Goal: Task Accomplishment & Management: Manage account settings

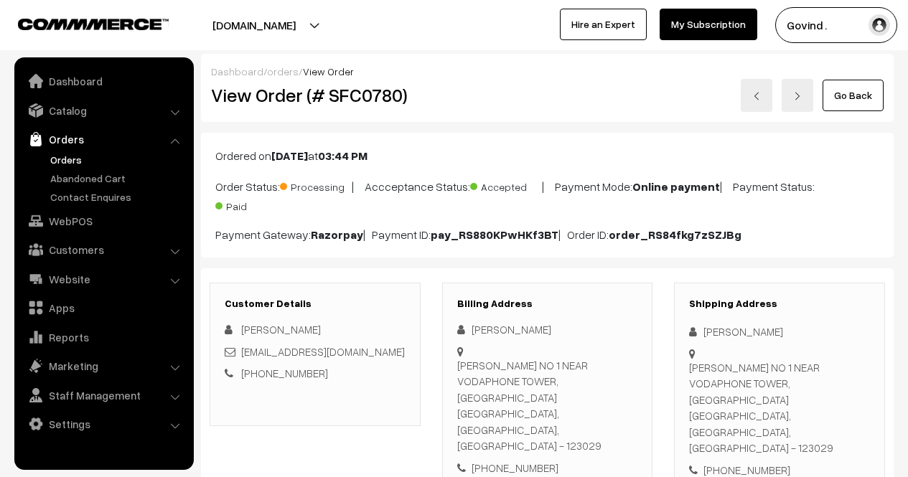
click at [853, 100] on link "Go Back" at bounding box center [852, 96] width 61 height 32
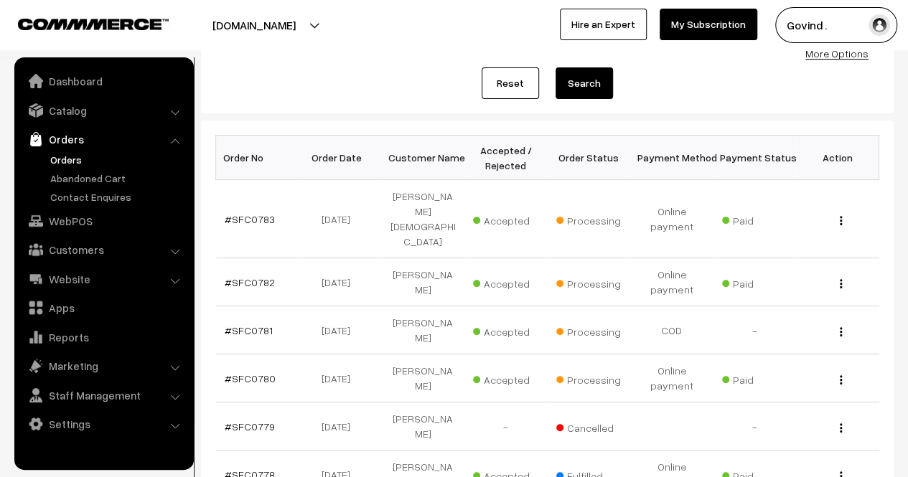
scroll to position [169, 0]
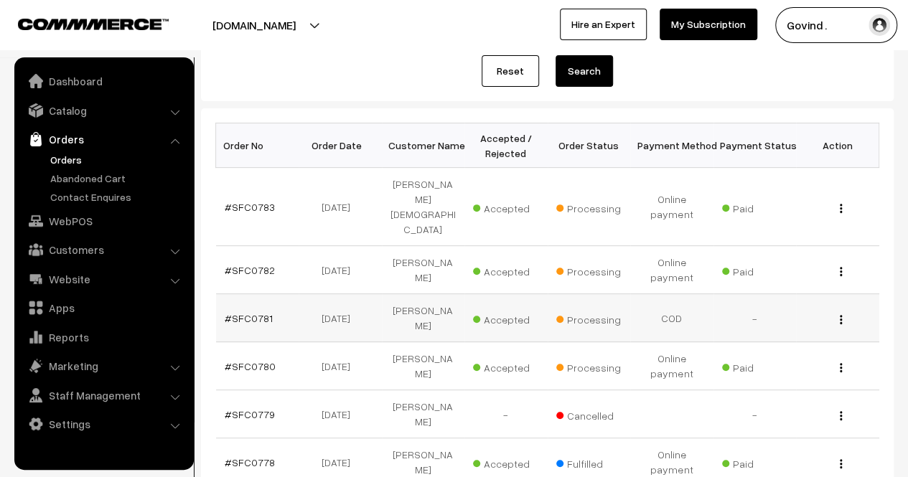
click at [839, 315] on img "button" at bounding box center [840, 319] width 2 height 9
click at [796, 324] on link "View" at bounding box center [777, 340] width 122 height 32
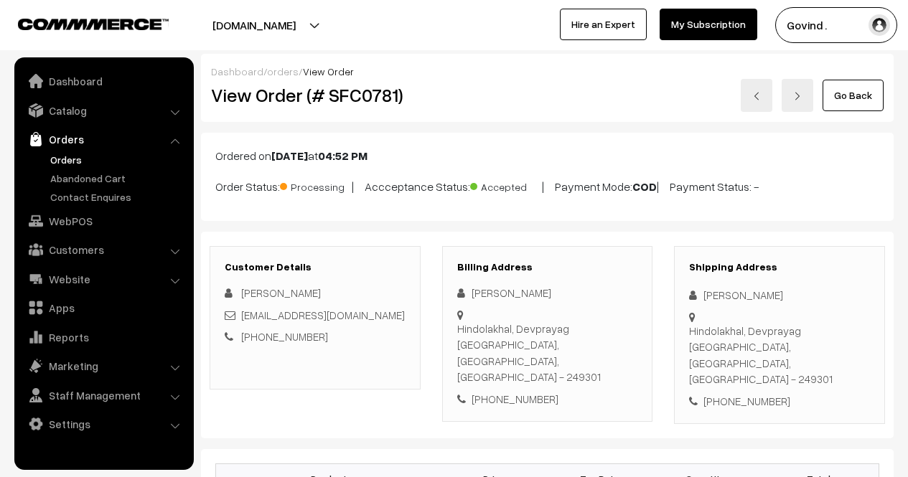
scroll to position [144, 0]
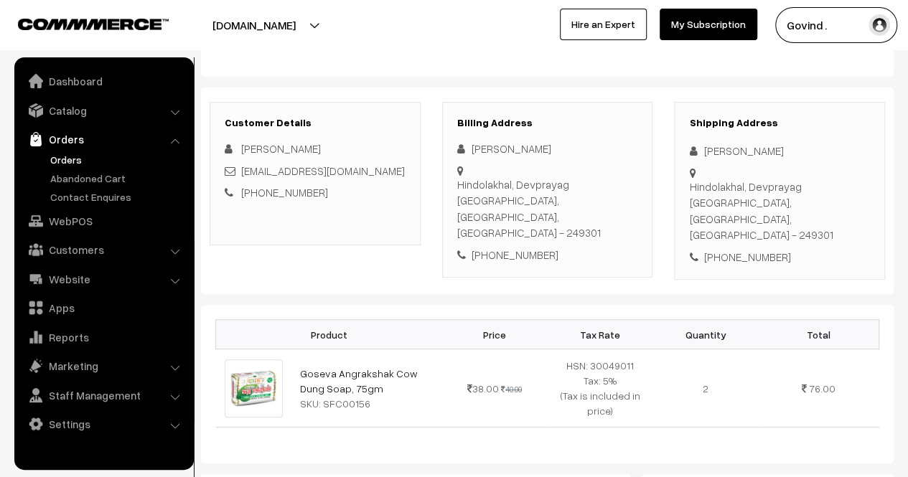
click at [752, 249] on div "+91 7078462749" at bounding box center [779, 257] width 181 height 17
copy div "7078462749"
click at [720, 147] on div "[PERSON_NAME]" at bounding box center [779, 151] width 181 height 17
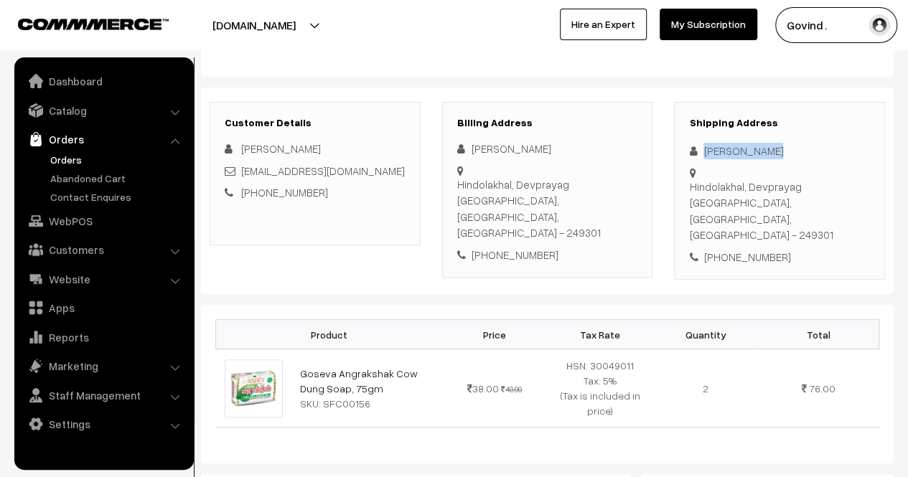
click at [720, 147] on div "[PERSON_NAME]" at bounding box center [779, 151] width 181 height 17
copy div "[PERSON_NAME]"
drag, startPoint x: 688, startPoint y: 184, endPoint x: 748, endPoint y: 199, distance: 62.1
click at [748, 199] on div "Hindolakhal, Devprayag Tehri Garhwal, Uttarakhand, India - 249301" at bounding box center [779, 211] width 181 height 65
copy div "Hindolakhal, Devprayag Tehri Garhwal"
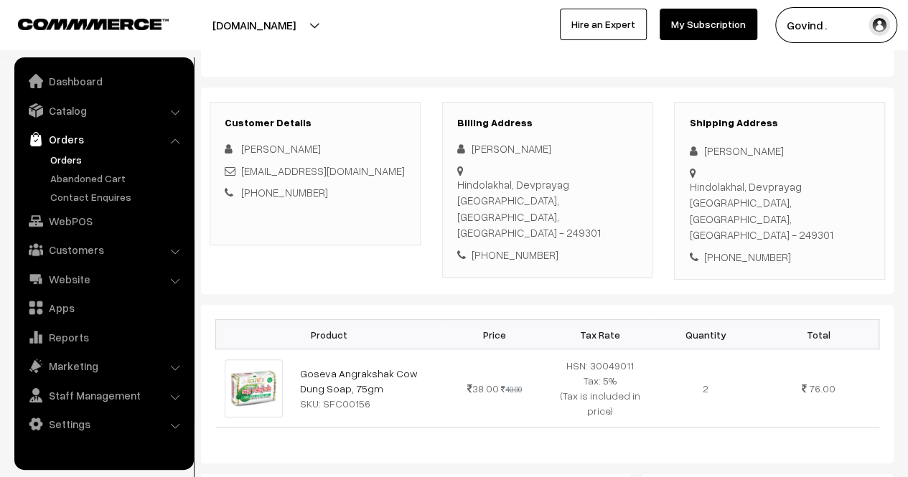
click at [700, 215] on div "Hindolakhal, Devprayag Tehri Garhwal, Uttarakhand, India - 249301" at bounding box center [779, 211] width 181 height 65
copy div "249301"
click at [818, 260] on div "Shipping Address Aman Chauhan Hindolakhal, Devprayag Tehri Garhwal, Uttarakhand…" at bounding box center [779, 191] width 211 height 179
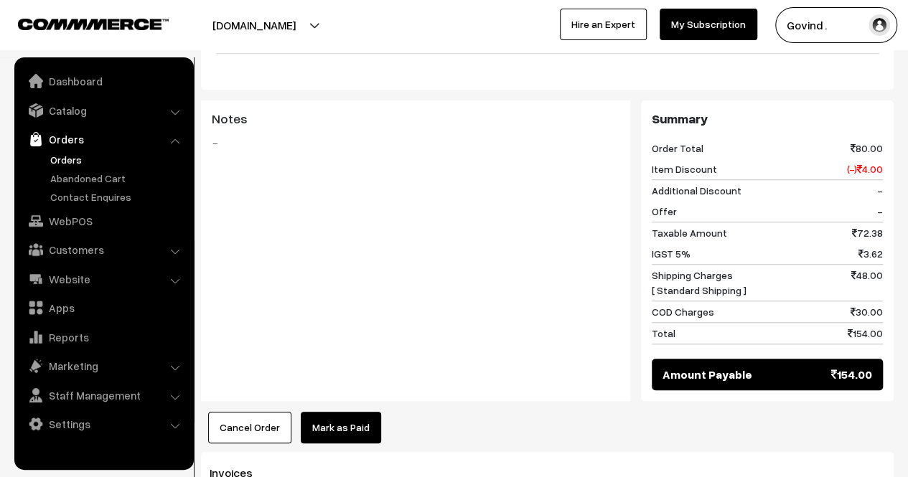
scroll to position [0, 0]
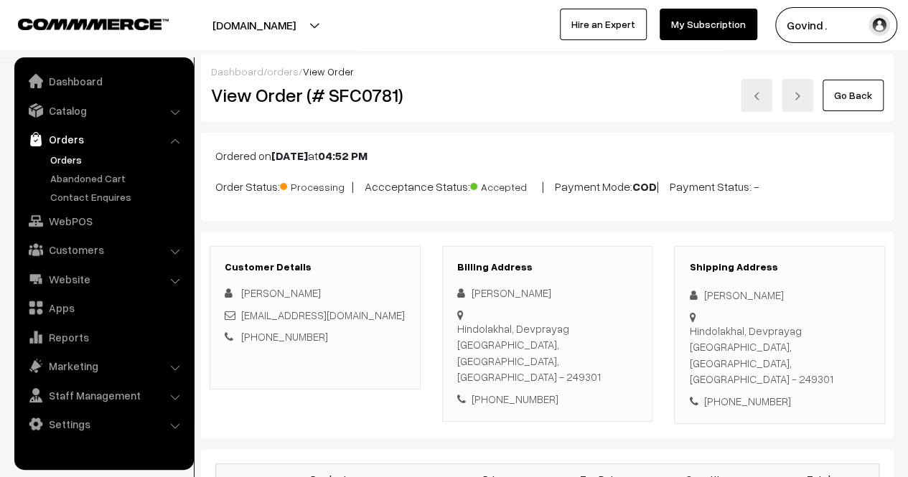
click at [856, 89] on link "Go Back" at bounding box center [852, 96] width 61 height 32
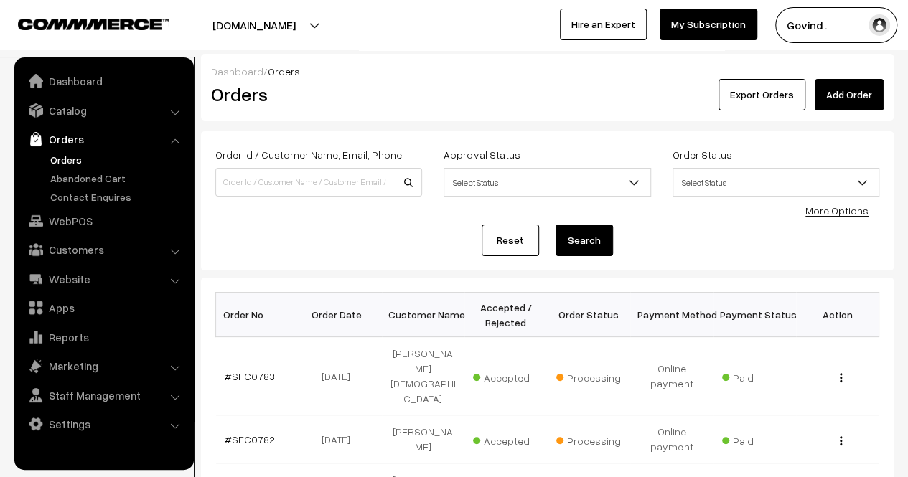
click at [858, 242] on div "Reset Search" at bounding box center [547, 241] width 664 height 32
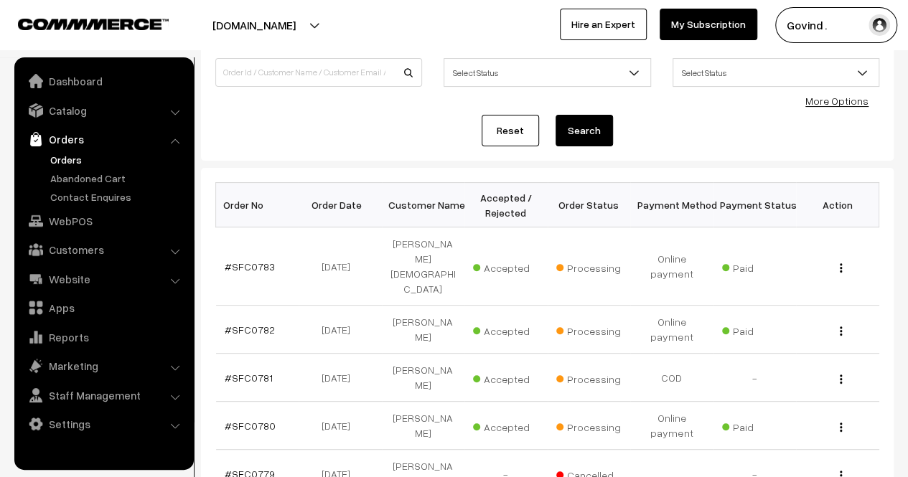
scroll to position [128, 0]
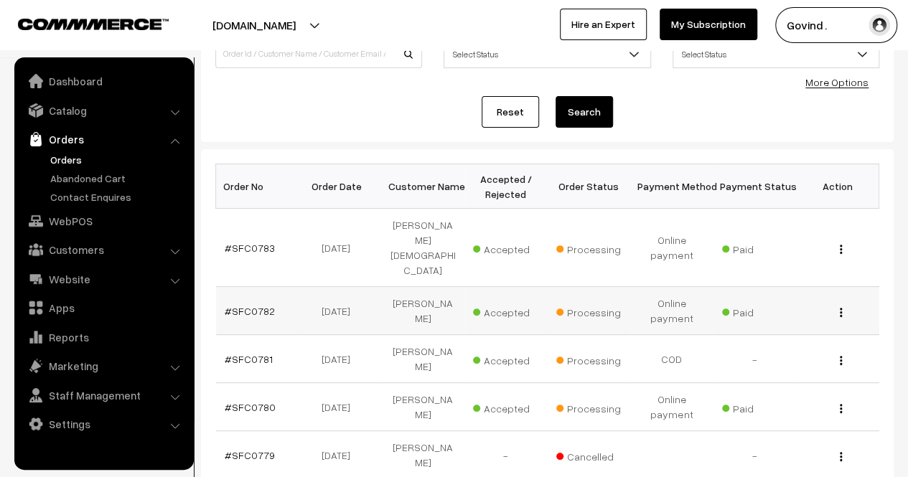
click at [837, 303] on div "View" at bounding box center [837, 310] width 66 height 15
click at [842, 303] on div "View" at bounding box center [837, 310] width 66 height 15
click at [841, 308] on img "button" at bounding box center [840, 312] width 2 height 9
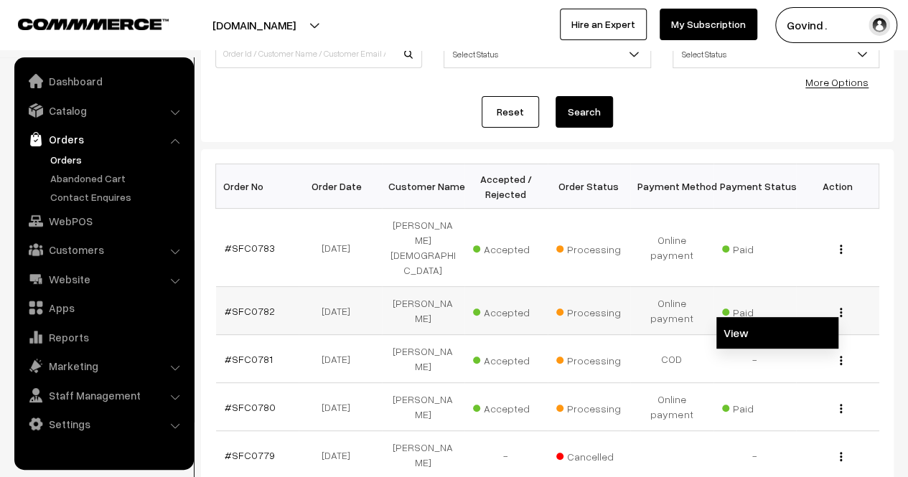
click at [782, 317] on link "View" at bounding box center [777, 333] width 122 height 32
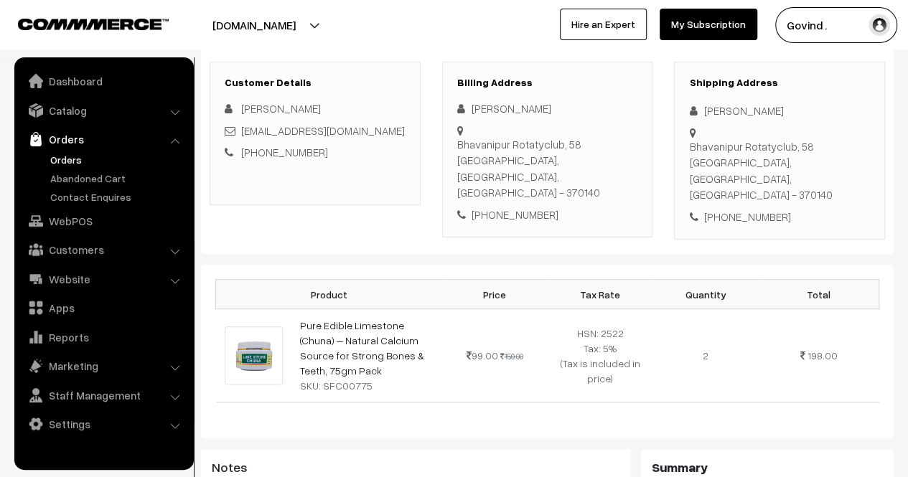
scroll to position [225, 0]
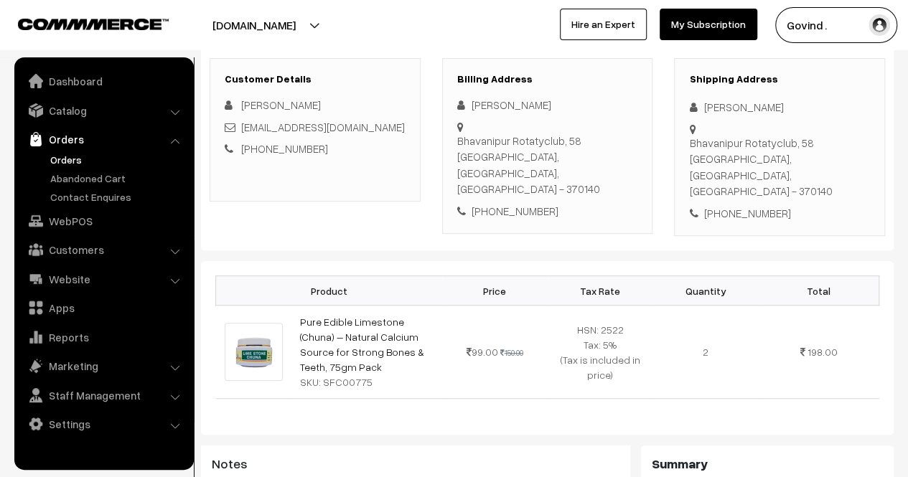
click at [743, 205] on div "+91 9924035989" at bounding box center [779, 213] width 181 height 17
copy div "9924035989"
click at [723, 105] on div "[PERSON_NAME]" at bounding box center [779, 107] width 181 height 17
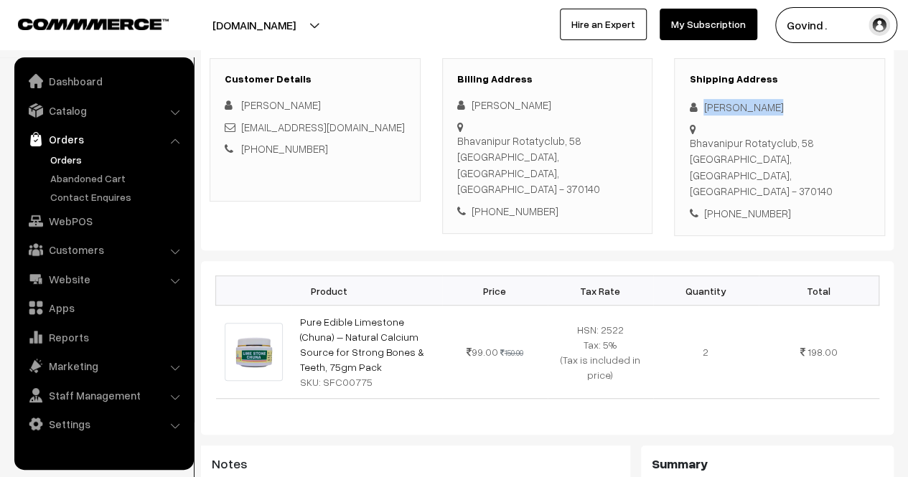
click at [723, 105] on div "Hari Gadhavi" at bounding box center [779, 107] width 181 height 17
copy div "Hari Gadhavi"
drag, startPoint x: 705, startPoint y: 123, endPoint x: 743, endPoint y: 145, distance: 44.1
click at [743, 145] on div "Bhavanipur Rotatyclub, 58 Bhachau, Gujarat, India - 370140" at bounding box center [779, 167] width 181 height 65
copy div "Bhavanipur Rotatyclub, 58 Bhachau"
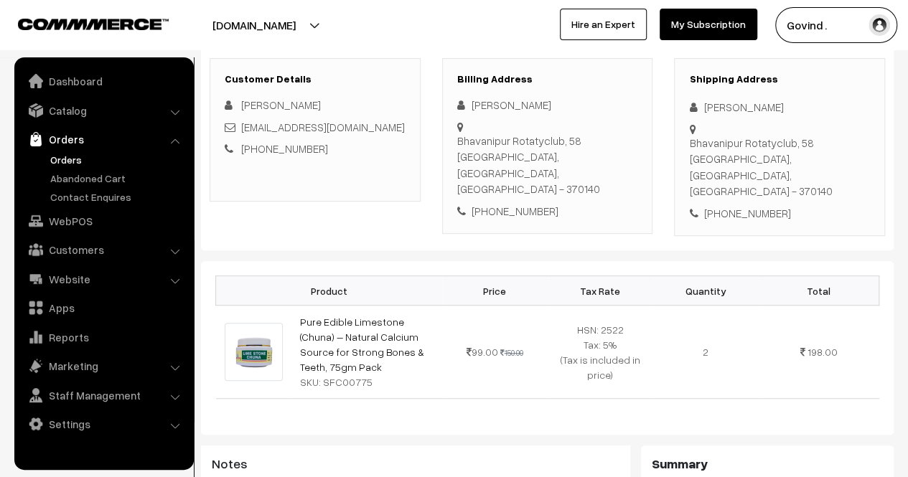
click at [821, 147] on div "Bhavanipur Rotatyclub, 58 Bhachau, Gujarat, India - 370140" at bounding box center [779, 167] width 181 height 65
copy div "370140"
click at [796, 189] on div "Shipping Address Hari Gadhavi Bhavanipur Rotatyclub, 58 Bhachau, Gujarat, India…" at bounding box center [779, 147] width 211 height 179
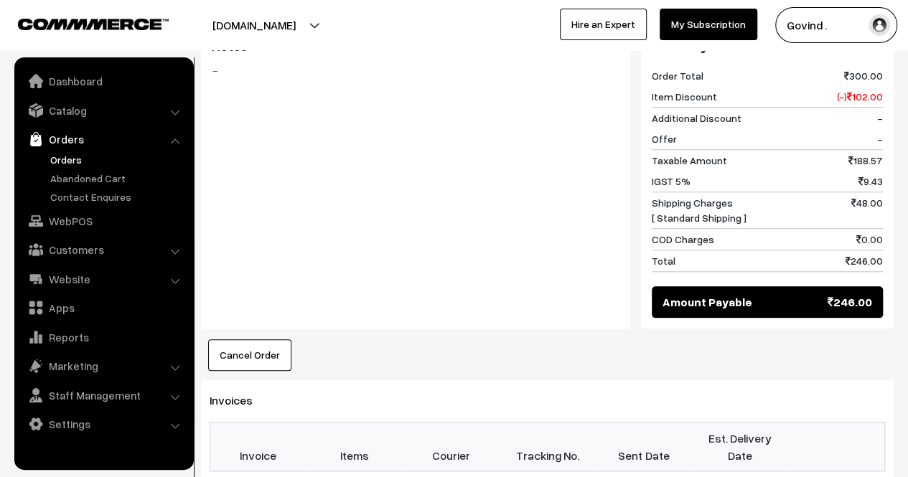
click at [907, 293] on div "Dashboard / orders / View Order View Order (# SFC0782) Go Back Ordered on Oct 1…" at bounding box center [454, 136] width 908 height 1448
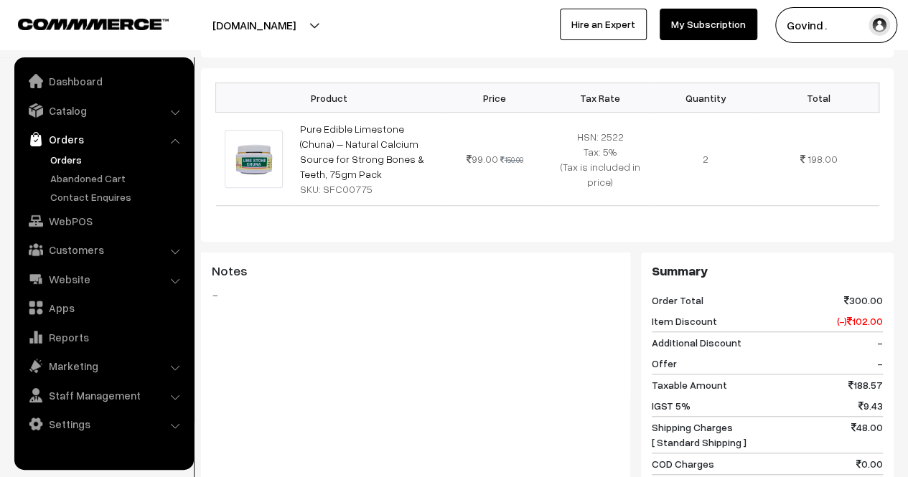
scroll to position [0, 0]
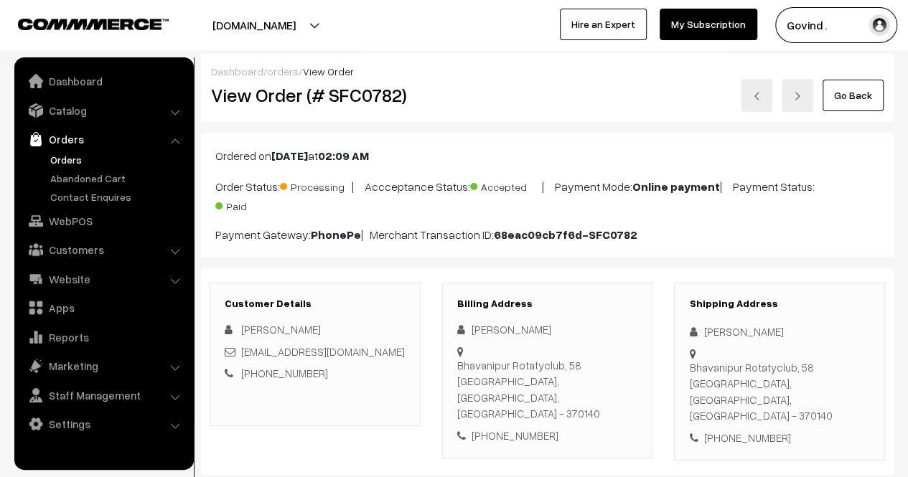
click at [848, 97] on link "Go Back" at bounding box center [852, 96] width 61 height 32
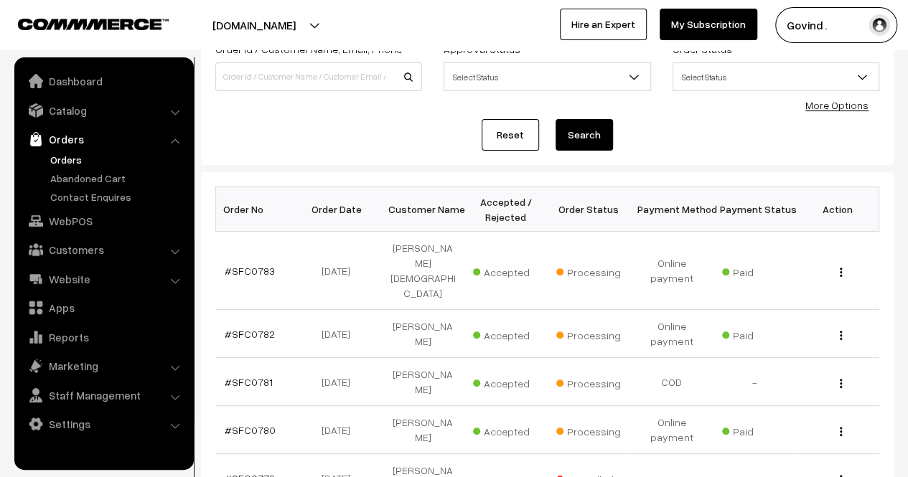
scroll to position [118, 0]
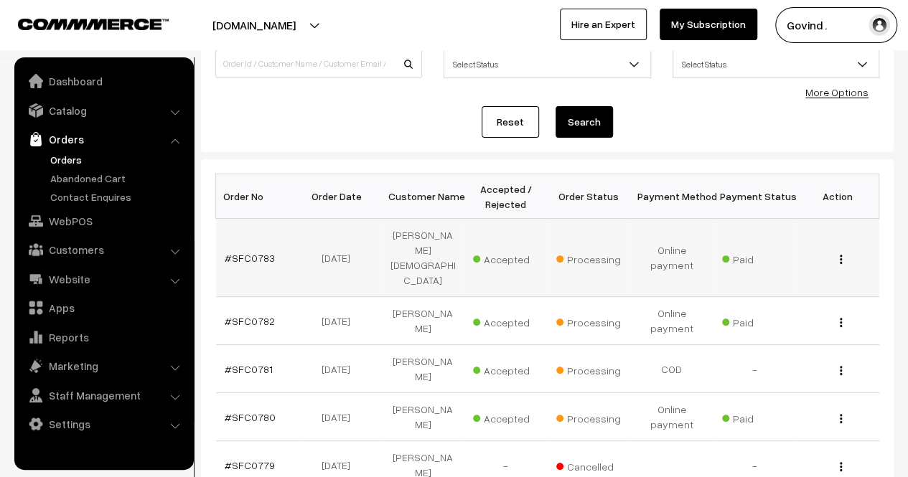
click at [841, 255] on img "button" at bounding box center [840, 259] width 2 height 9
click at [793, 267] on link "View" at bounding box center [777, 280] width 122 height 32
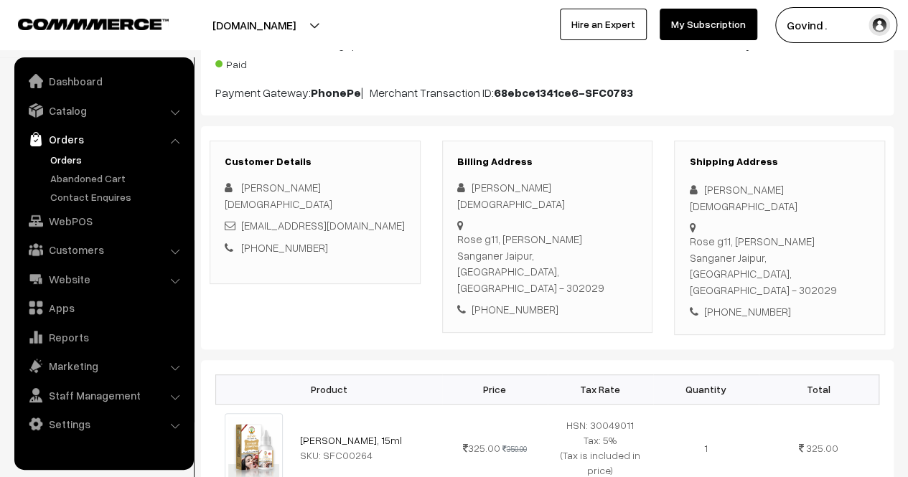
scroll to position [144, 0]
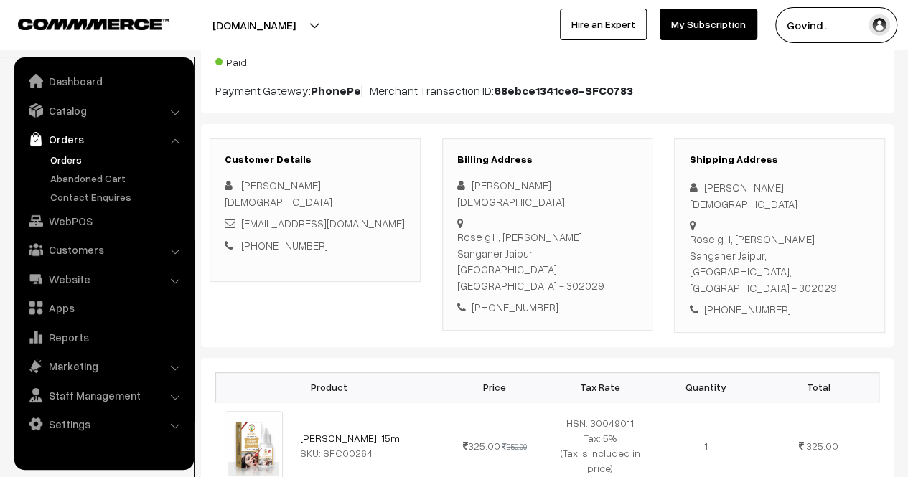
click at [736, 301] on div "[PHONE_NUMBER]" at bounding box center [779, 309] width 181 height 17
click at [736, 301] on div "+91 9929020191" at bounding box center [779, 309] width 181 height 17
copy div "9929020191"
click at [720, 194] on div "Shipping Address Apoorva Jain Rose g11, Manglam Ananda Sanganer Jaipur, Rajasth…" at bounding box center [779, 235] width 211 height 194
click at [723, 185] on div "Apoorva Jain" at bounding box center [779, 195] width 181 height 32
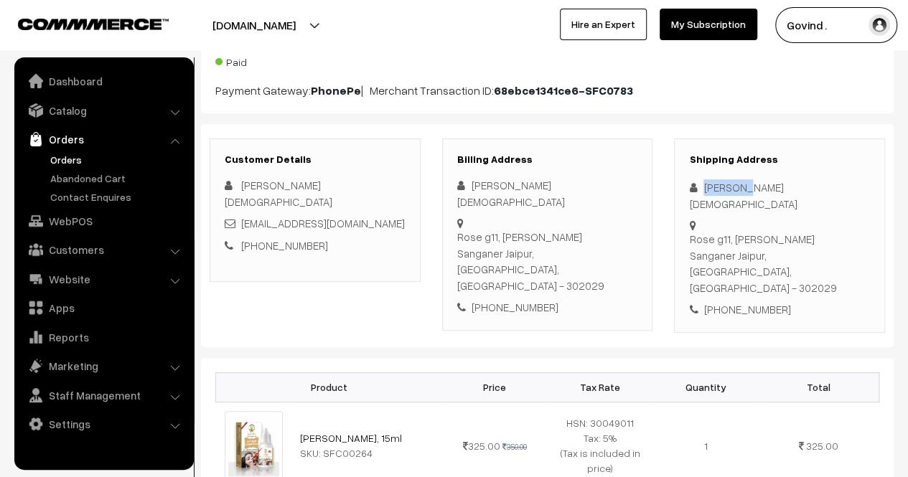
click at [723, 185] on div "Apoorva Jain" at bounding box center [779, 195] width 181 height 32
copy div "Apoorva Jain"
drag, startPoint x: 690, startPoint y: 216, endPoint x: 758, endPoint y: 235, distance: 70.0
click at [758, 235] on div "Rose g11, Manglam Ananda Sanganer Jaipur, Rajasthan, India - 302029" at bounding box center [779, 263] width 181 height 65
copy div "Rose g11, Manglam Ananda Sanganer Jaipur"
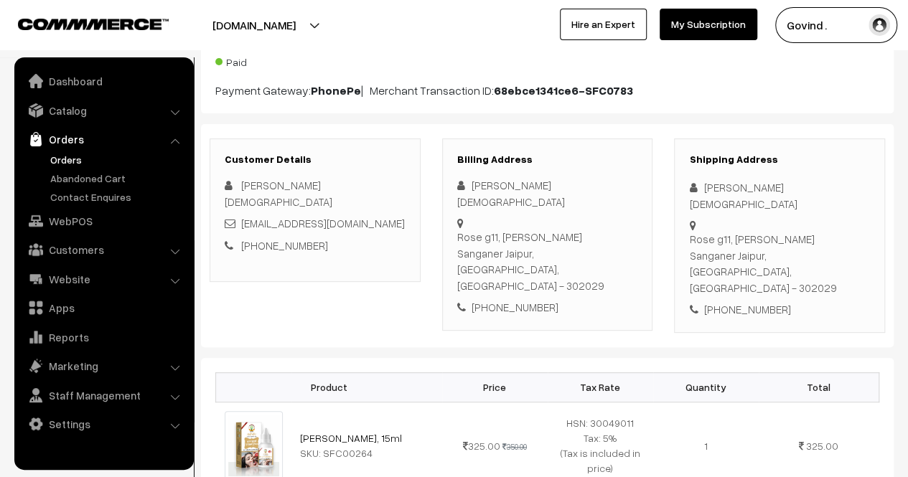
click at [704, 251] on div "Rose g11, Manglam Ananda Sanganer Jaipur, Rajasthan, India - 302029" at bounding box center [779, 263] width 181 height 65
copy div "302029"
click at [828, 301] on div "+91 9929020191" at bounding box center [779, 309] width 181 height 17
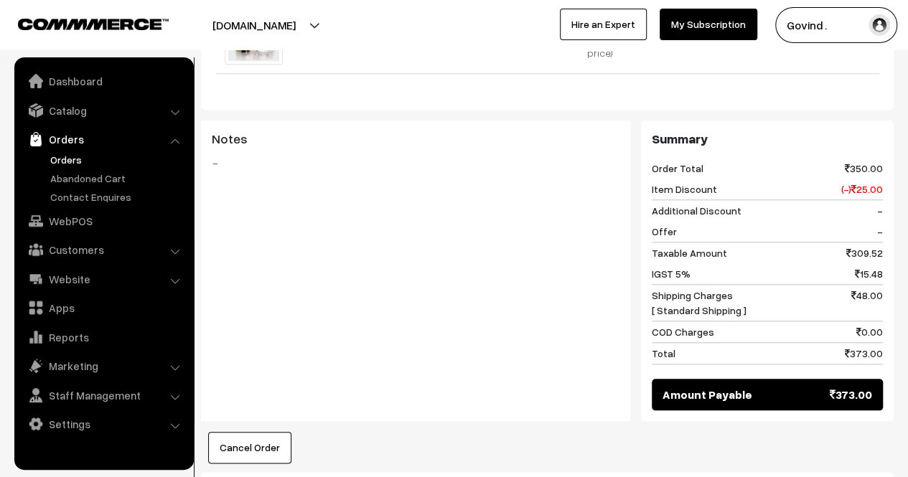
scroll to position [0, 0]
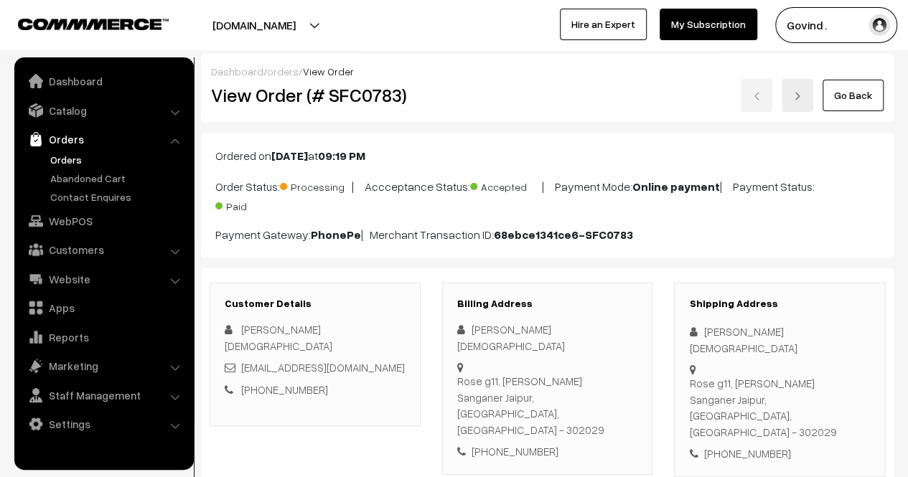
click at [860, 92] on link "Go Back" at bounding box center [852, 96] width 61 height 32
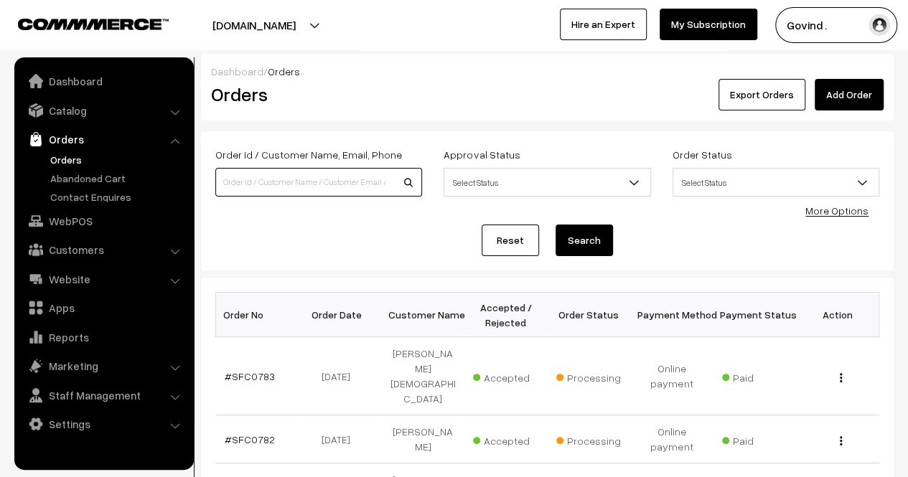
click at [348, 175] on input at bounding box center [318, 182] width 207 height 29
type input "[PERSON_NAME]"
click at [555, 225] on button "Search" at bounding box center [583, 241] width 57 height 32
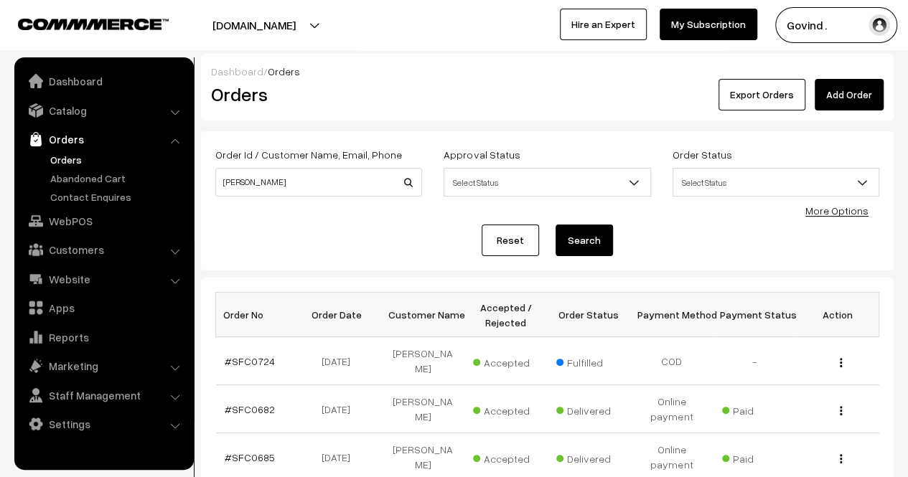
scroll to position [79, 0]
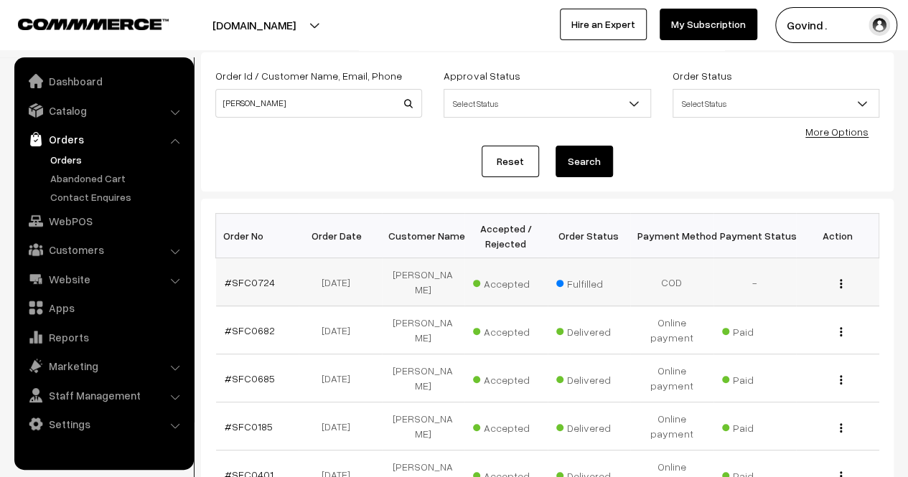
click at [841, 279] on img "button" at bounding box center [840, 283] width 2 height 9
click at [787, 293] on link "View" at bounding box center [777, 304] width 122 height 32
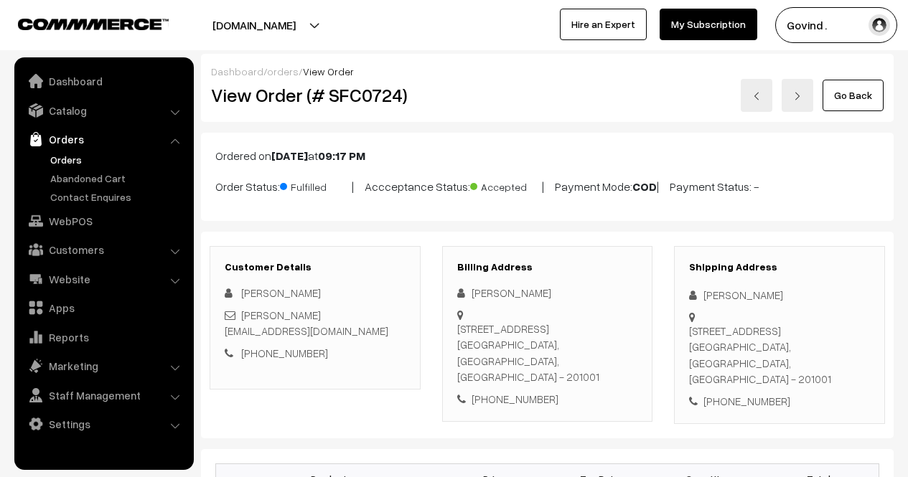
click at [907, 128] on html "Thank you for showing interest. Our team will call you shortly. Close [DOMAIN_N…" at bounding box center [454, 238] width 908 height 477
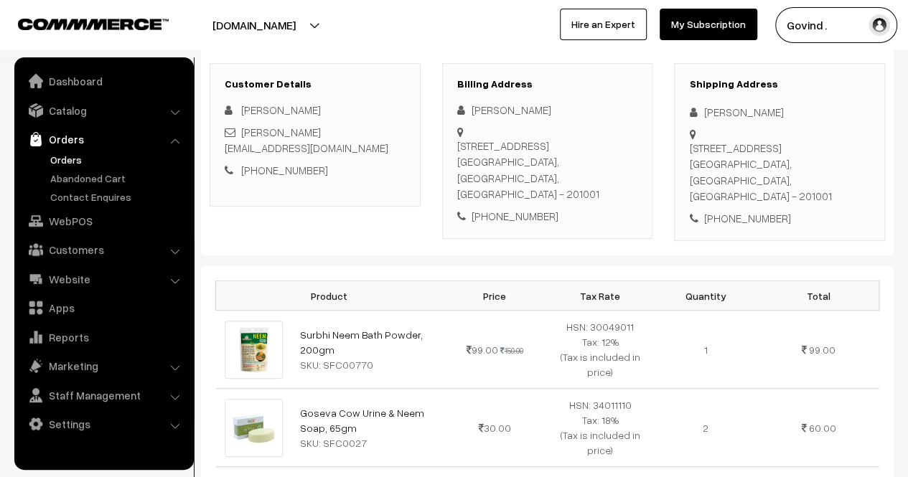
scroll to position [133, 0]
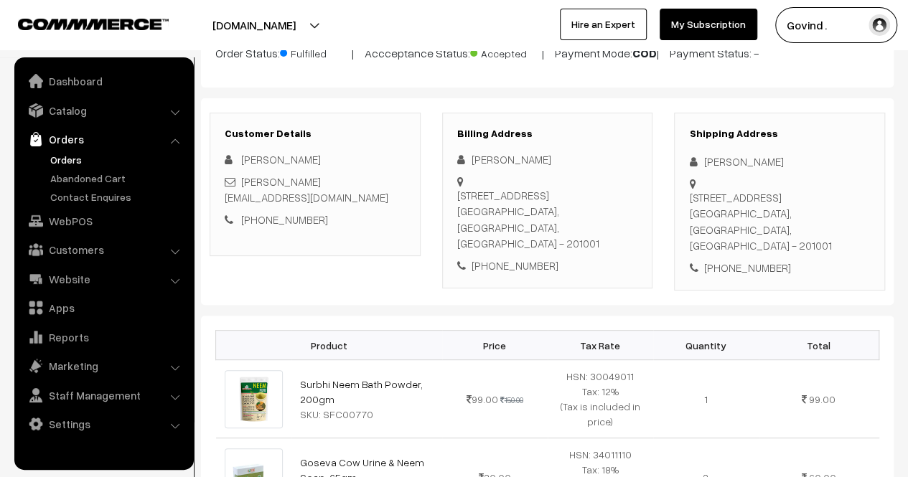
click at [75, 155] on link "Orders" at bounding box center [118, 159] width 142 height 15
